Goal: Task Accomplishment & Management: Complete application form

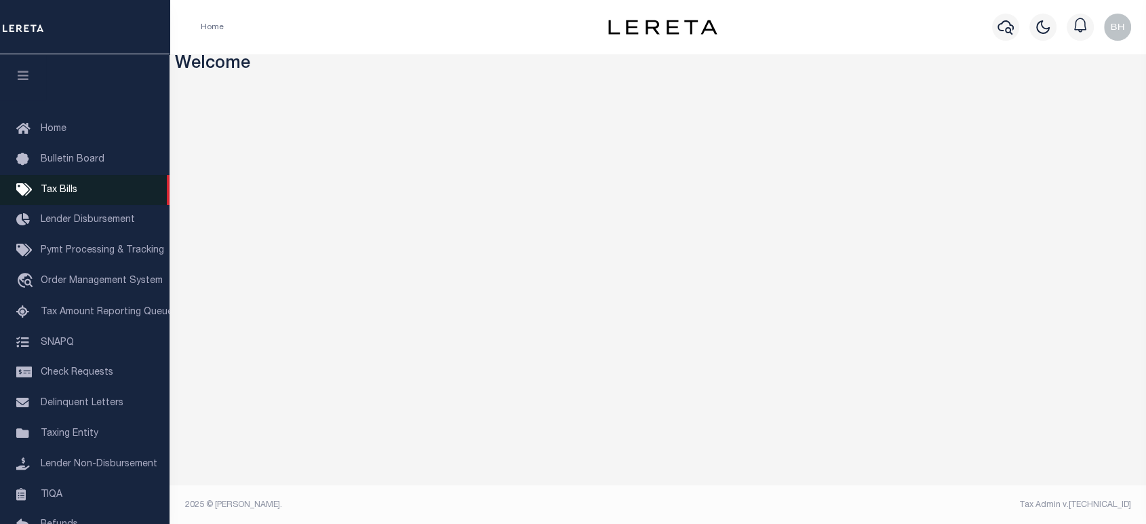
drag, startPoint x: 64, startPoint y: 191, endPoint x: 112, endPoint y: 165, distance: 54.0
click at [64, 191] on span "Tax Bills" at bounding box center [59, 189] width 37 height 9
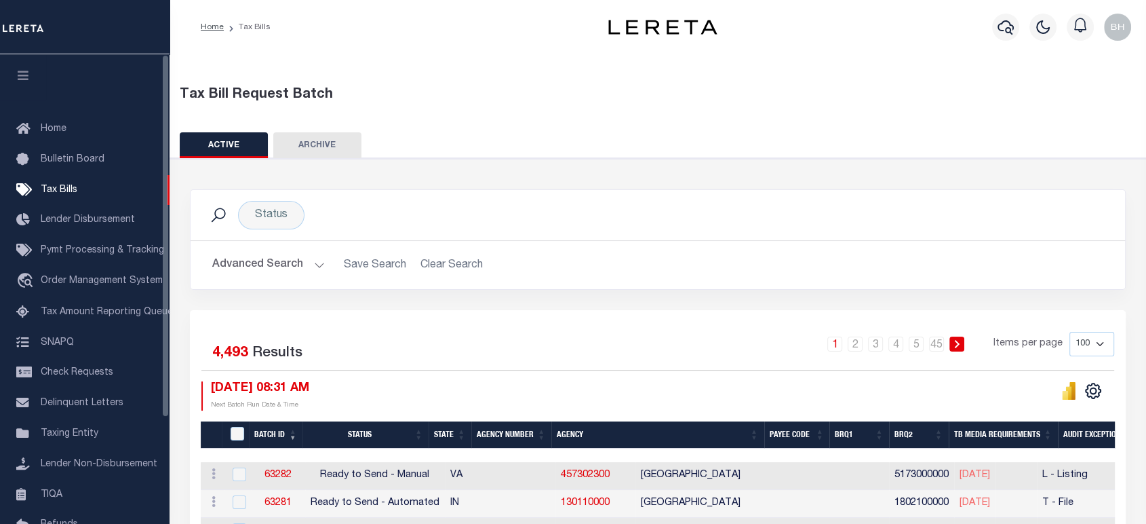
scroll to position [151, 0]
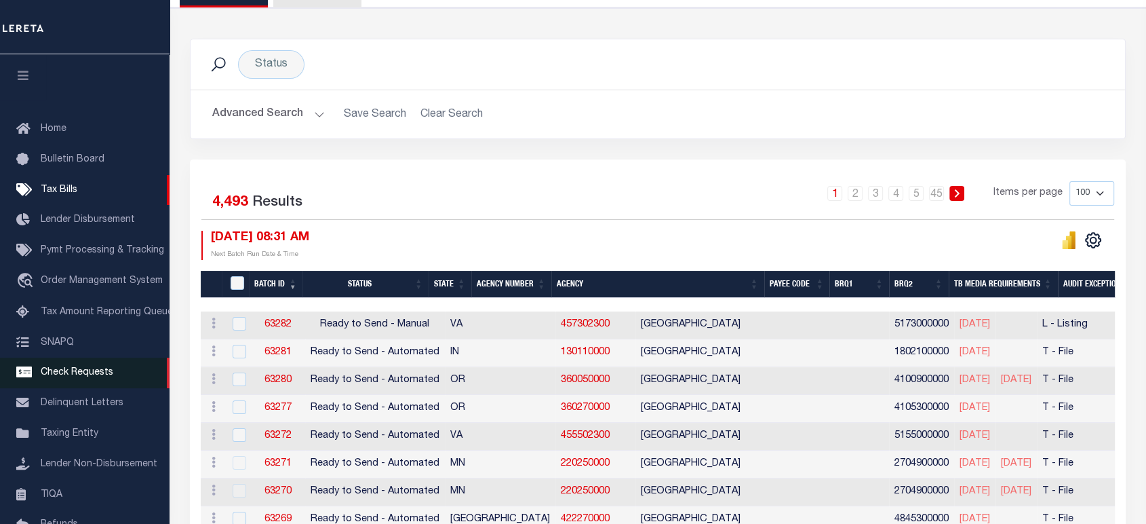
drag, startPoint x: 56, startPoint y: 439, endPoint x: 76, endPoint y: 389, distance: 53.5
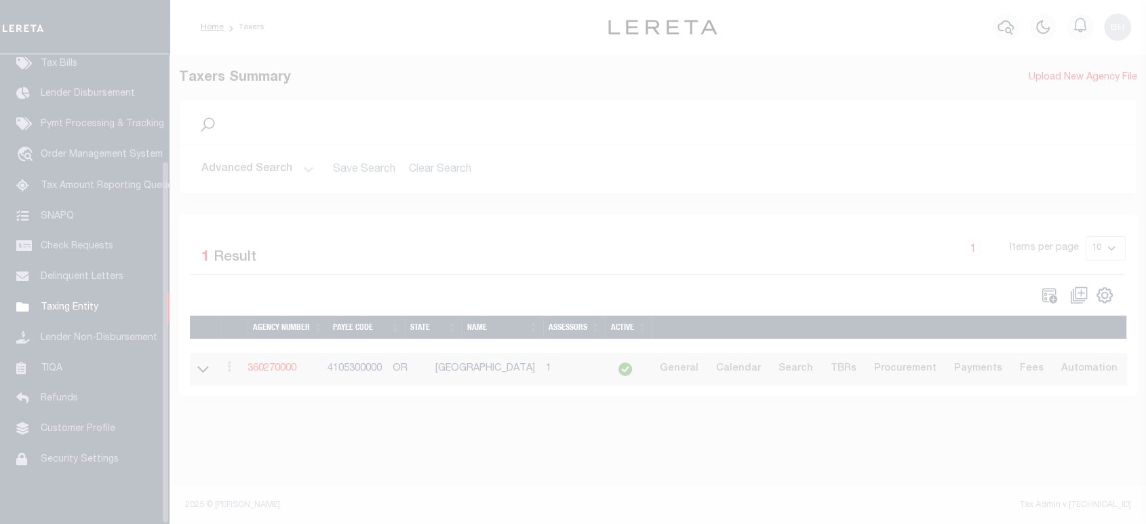
scroll to position [138, 0]
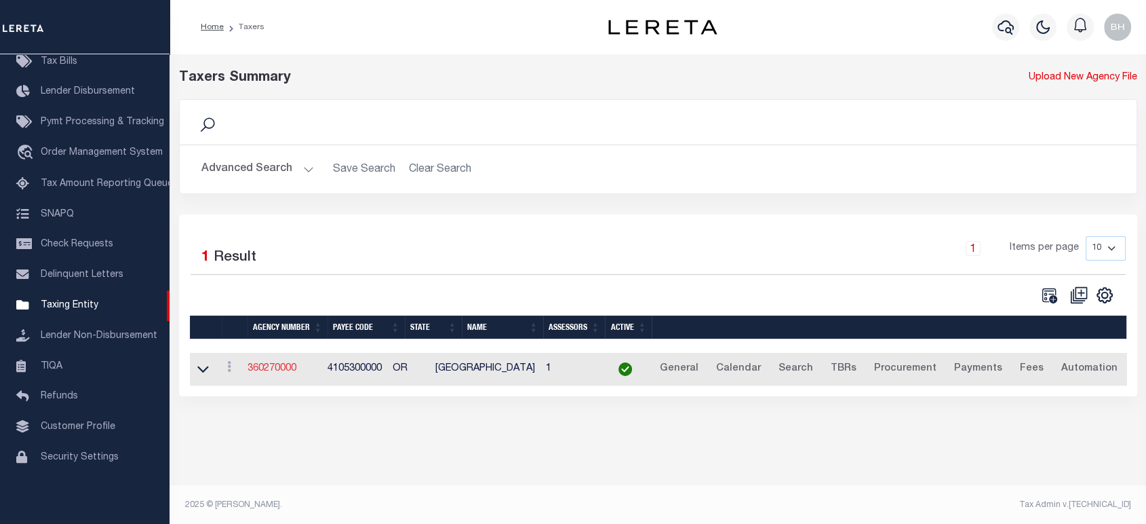
click at [282, 368] on link "360270000" at bounding box center [272, 367] width 49 height 9
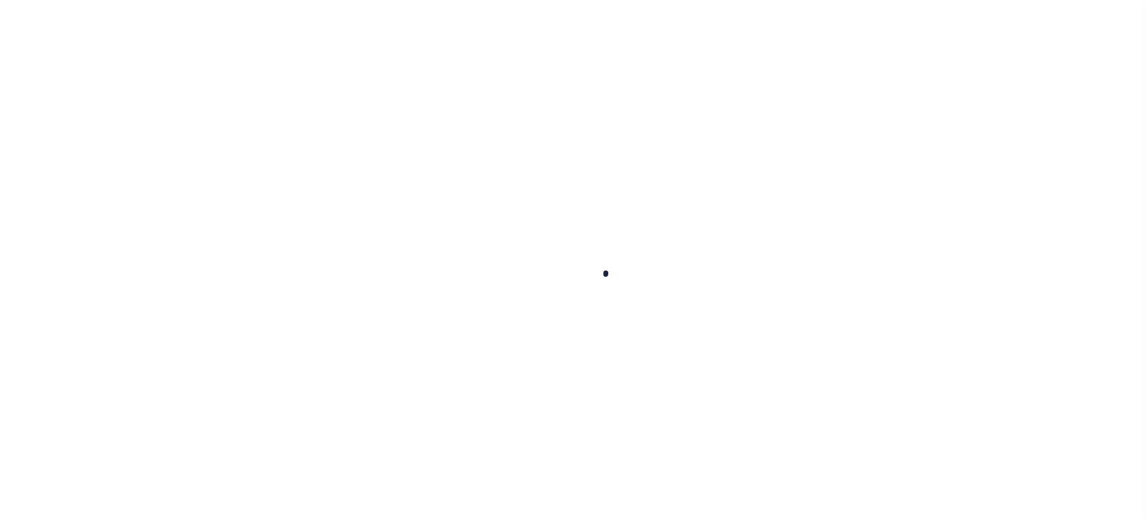
select select
checkbox input "false"
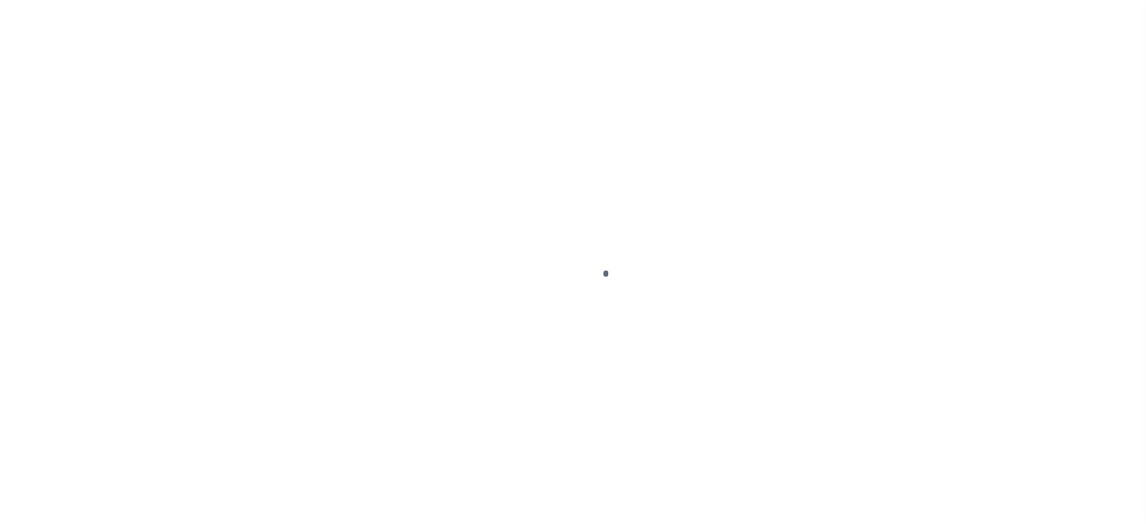
checkbox input "false"
type input "4105300000"
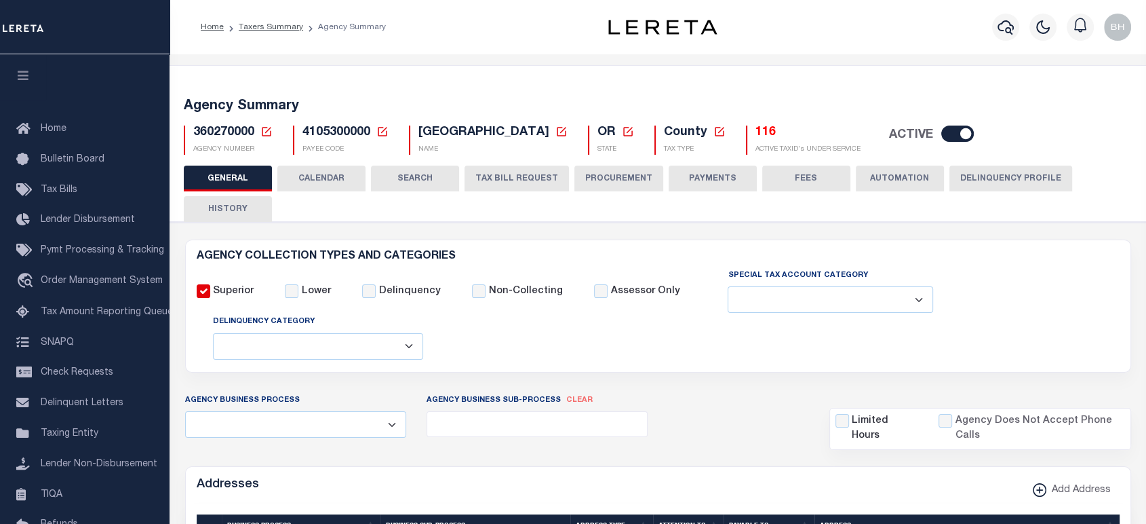
click at [311, 167] on button "CALENDAR" at bounding box center [321, 178] width 88 height 26
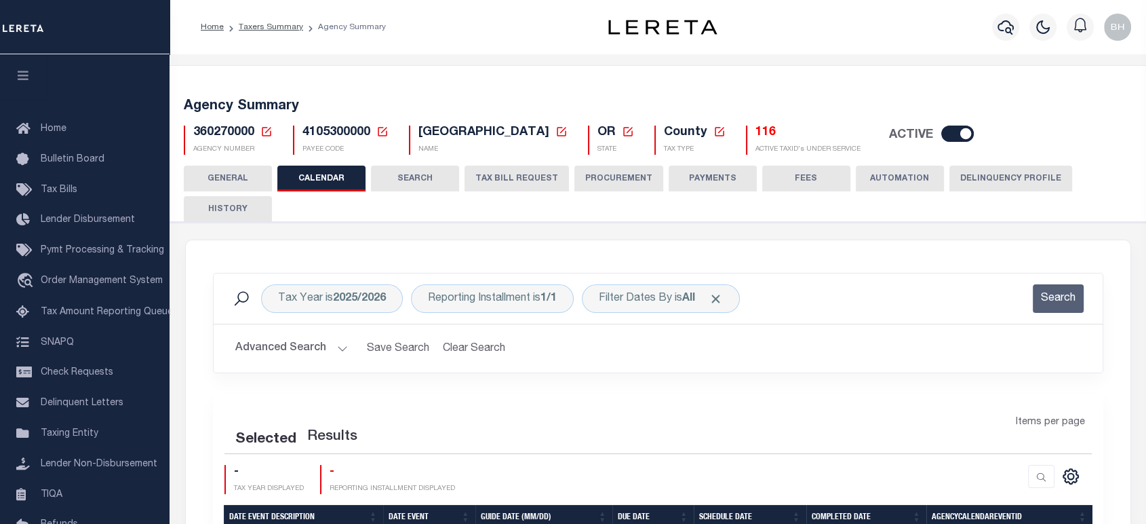
checkbox input "false"
type input "2"
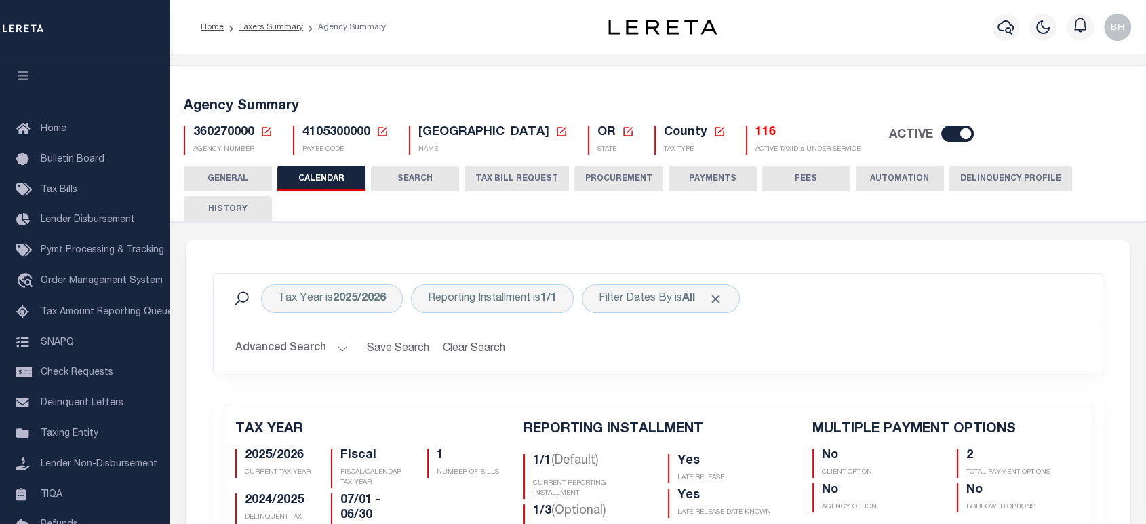
scroll to position [301, 0]
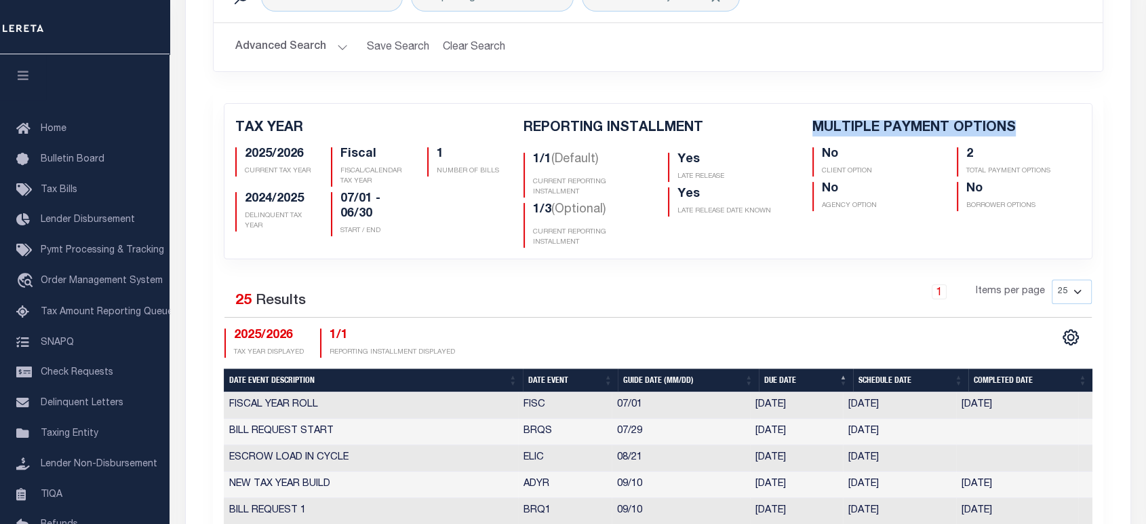
drag, startPoint x: 809, startPoint y: 127, endPoint x: 1029, endPoint y: 129, distance: 219.7
click at [1029, 129] on div "MULTIPLE PAYMENT OPTIONS No CLIENT OPTION 2 TOTAL PAYMENT OPTIONS No AGENCY OPT…" at bounding box center [946, 183] width 289 height 127
click at [869, 133] on h5 "MULTIPLE PAYMENT OPTIONS" at bounding box center [946, 128] width 269 height 16
drag, startPoint x: 814, startPoint y: 121, endPoint x: 966, endPoint y: 125, distance: 152.0
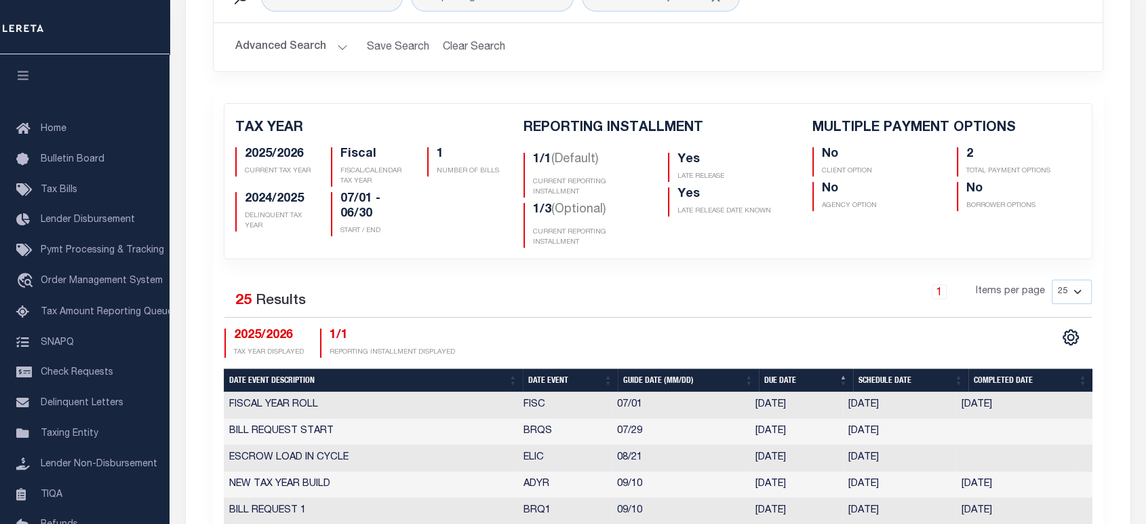
click at [988, 131] on h5 "MULTIPLE PAYMENT OPTIONS" at bounding box center [946, 128] width 269 height 16
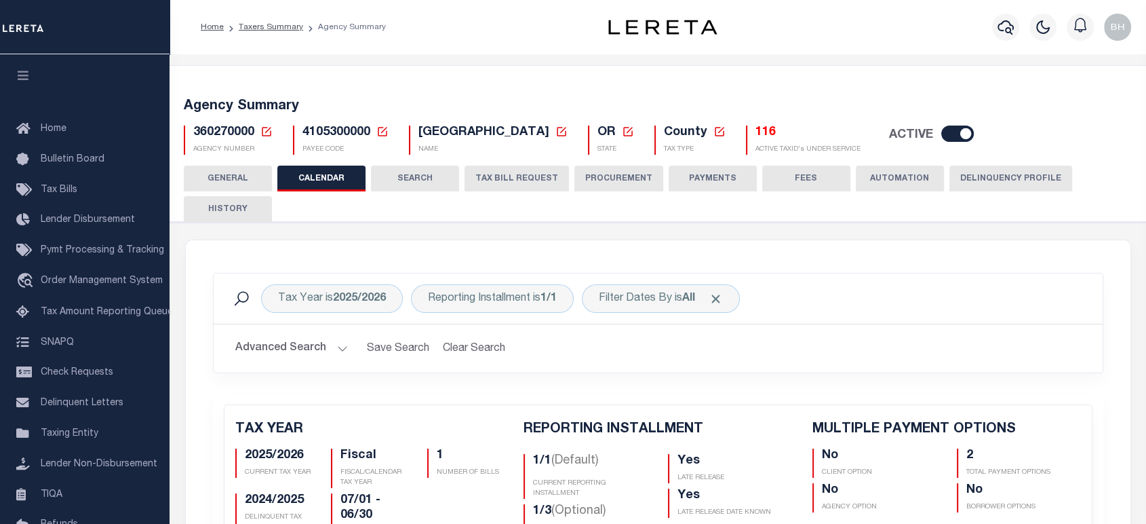
click at [521, 182] on button "TAX BILL REQUEST" at bounding box center [517, 178] width 104 height 26
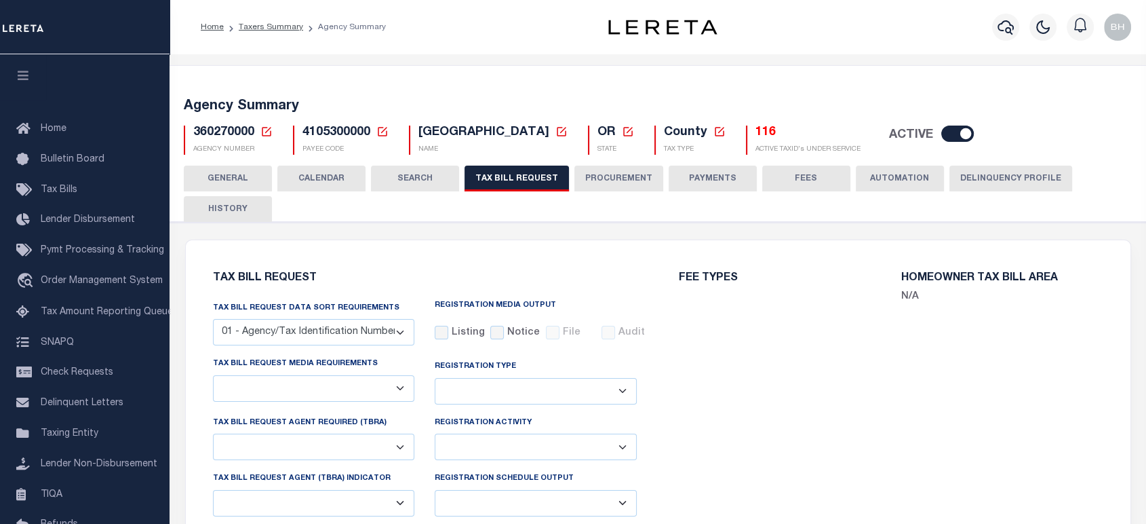
select select "28"
checkbox input "false"
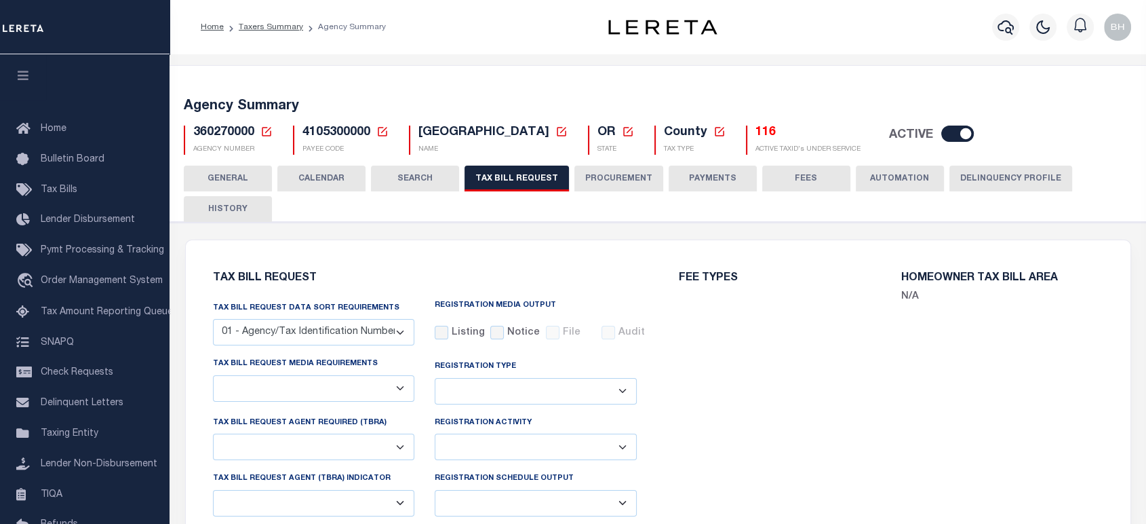
select select "22"
select select "true"
select select "9"
type input "LTS"
select select
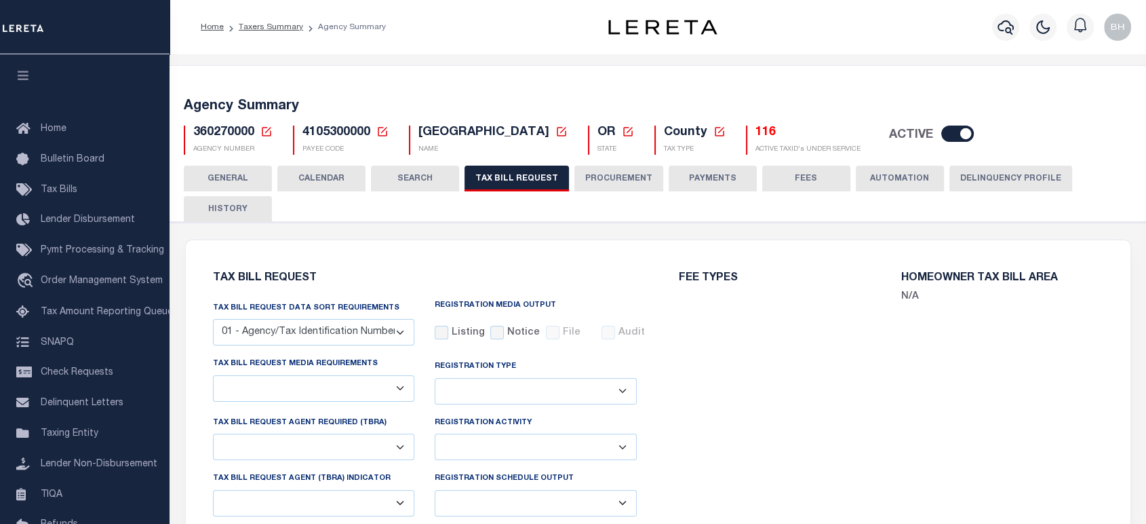
select select "4100743000"
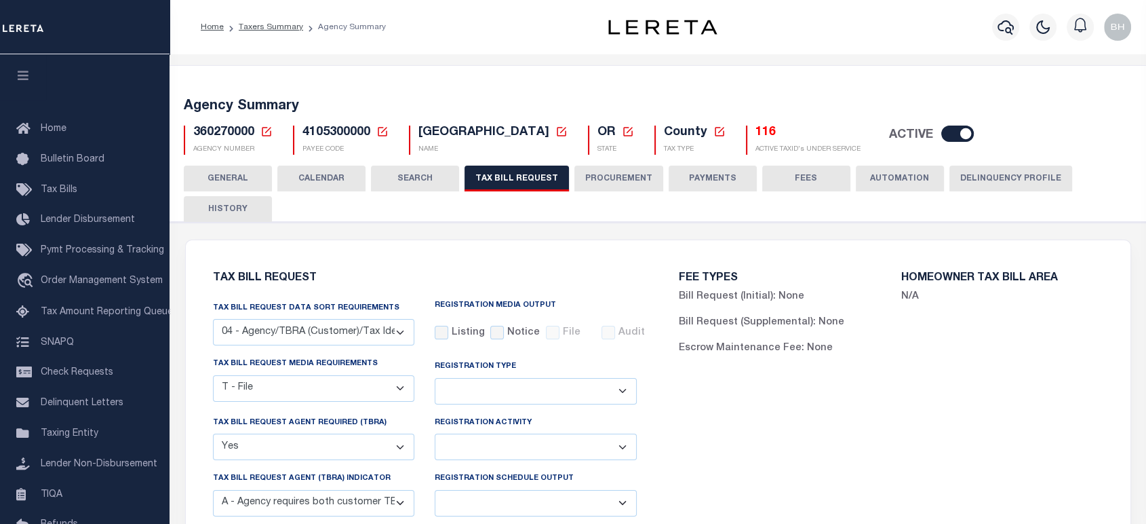
scroll to position [226, 0]
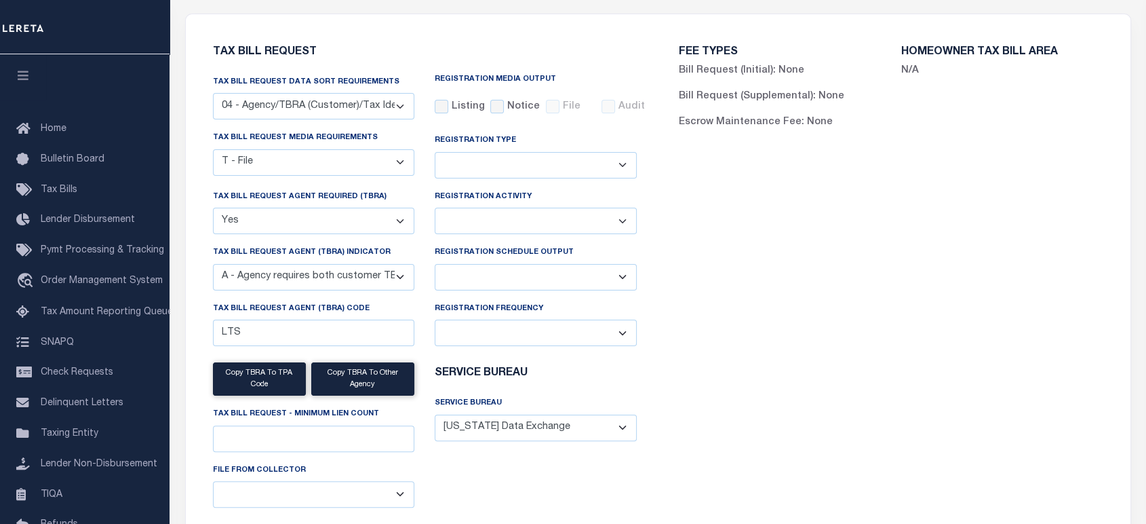
click at [551, 288] on select "Delta File Full File" at bounding box center [536, 277] width 202 height 26
click at [435, 266] on select "Delta File Full File" at bounding box center [536, 277] width 202 height 26
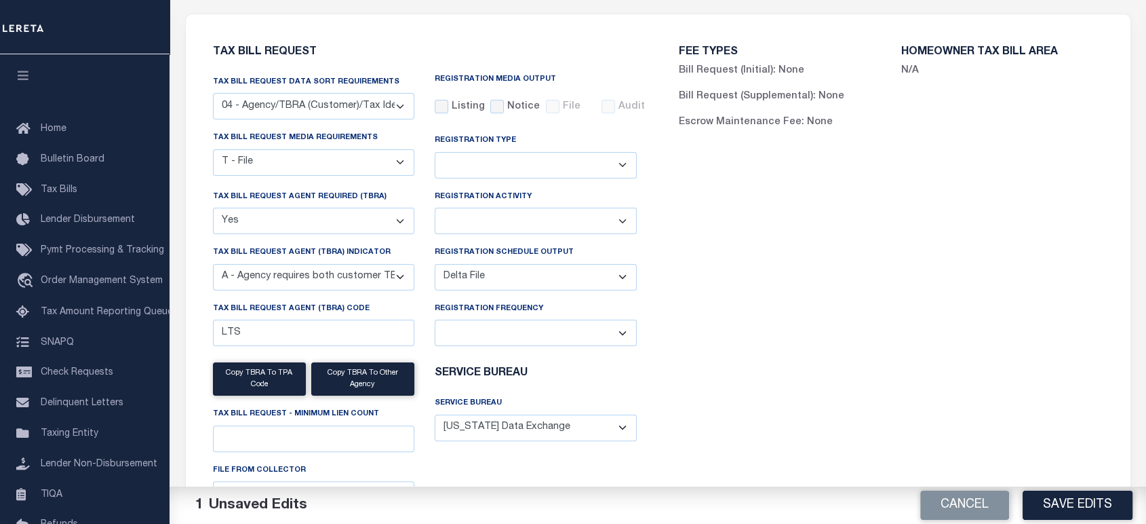
scroll to position [0, 0]
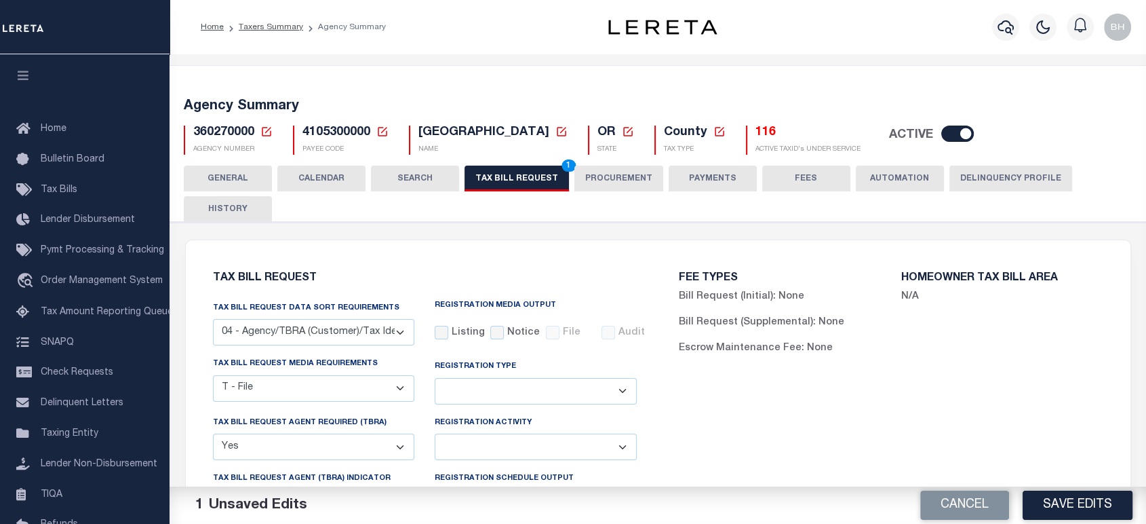
click at [319, 172] on button "CALENDAR" at bounding box center [321, 178] width 88 height 26
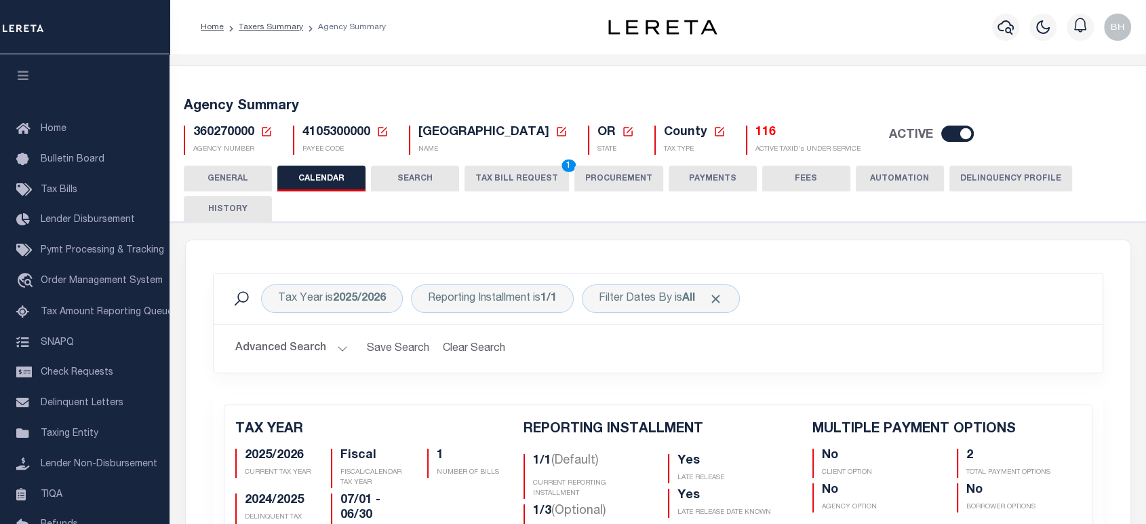
scroll to position [151, 0]
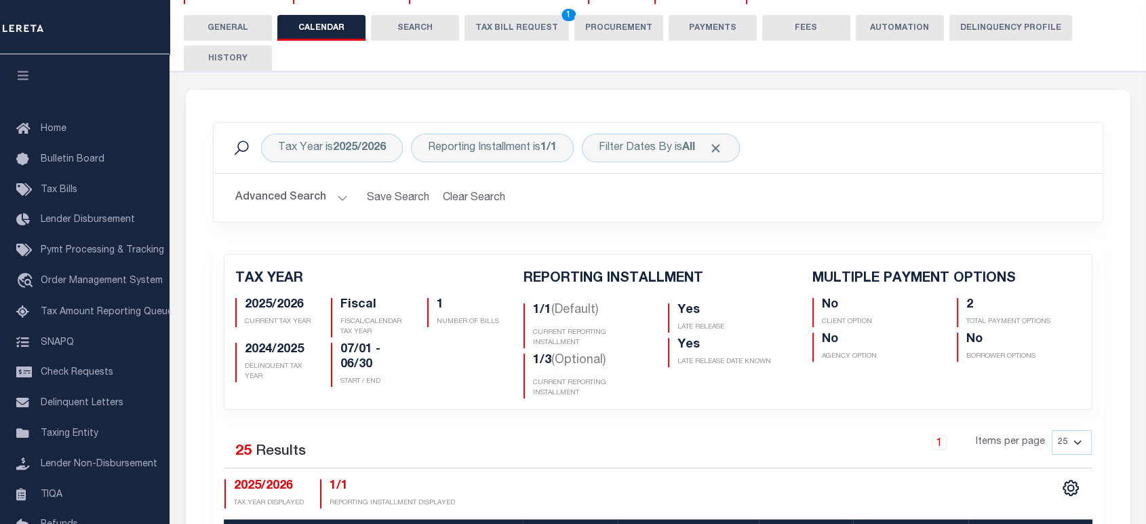
click at [498, 26] on button "TAX BILL REQUEST 1" at bounding box center [517, 28] width 104 height 26
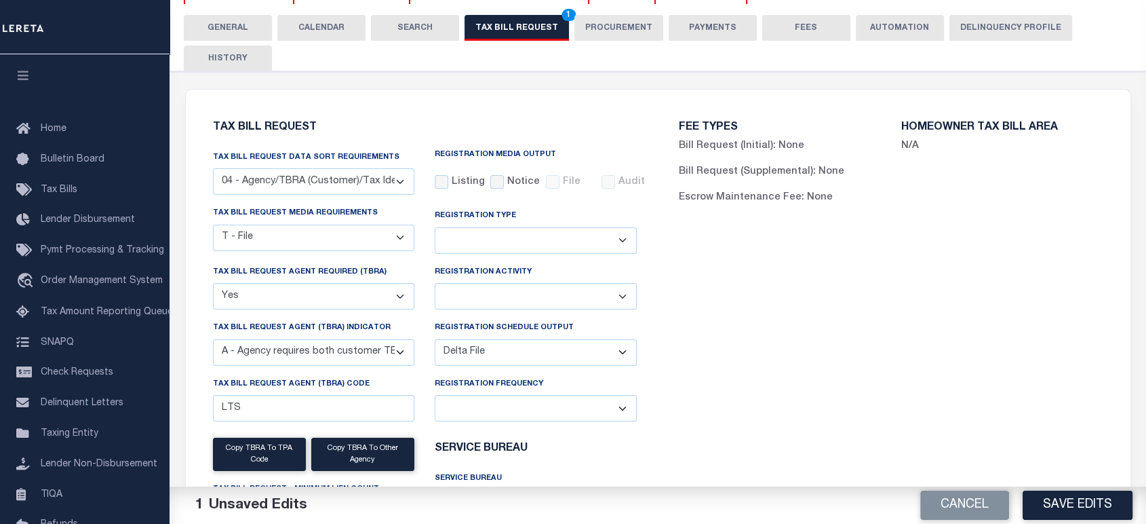
click at [446, 355] on select "Delta File Full File" at bounding box center [536, 352] width 202 height 26
select select "1"
click at [435, 342] on select "Delta File Full File" at bounding box center [536, 352] width 202 height 26
click at [926, 507] on button "Cancel" at bounding box center [964, 504] width 89 height 29
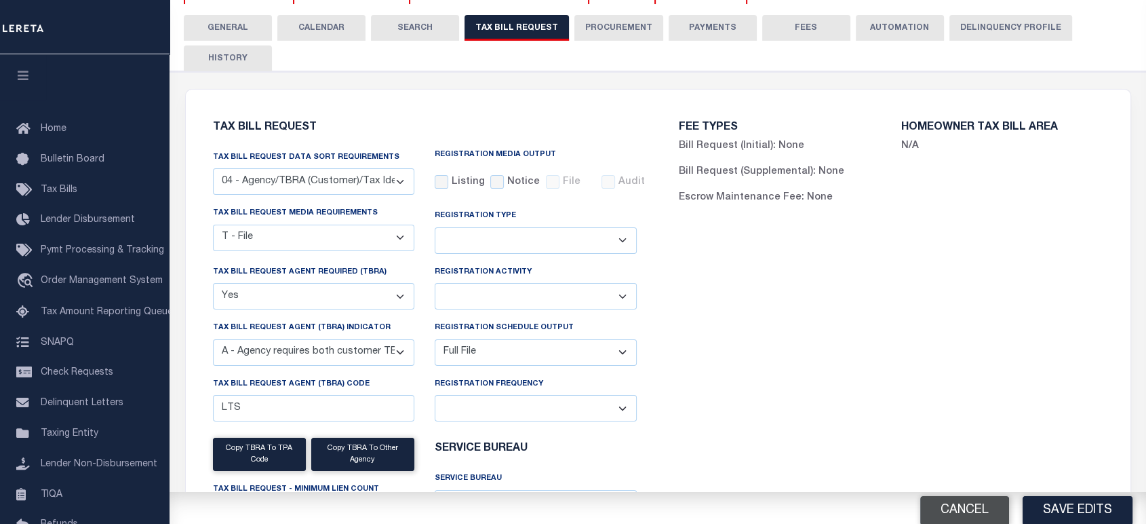
select select
